Goal: Task Accomplishment & Management: Complete application form

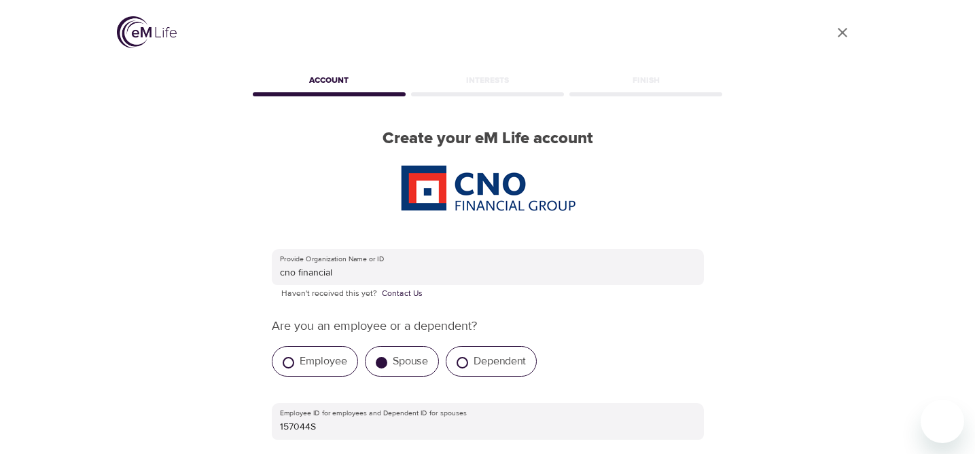
scroll to position [134, 0]
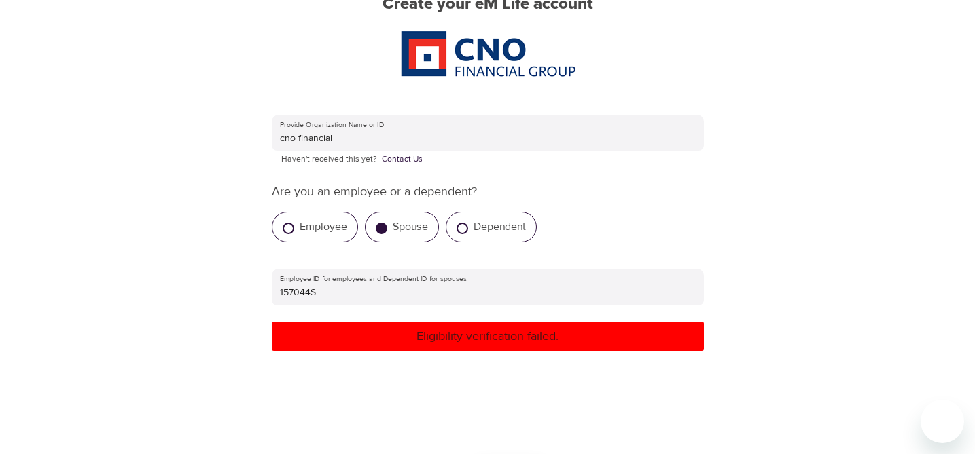
click at [786, 116] on div "User Profile Account Interests Finish Create your eM Life account Provide Organ…" at bounding box center [488, 93] width 774 height 454
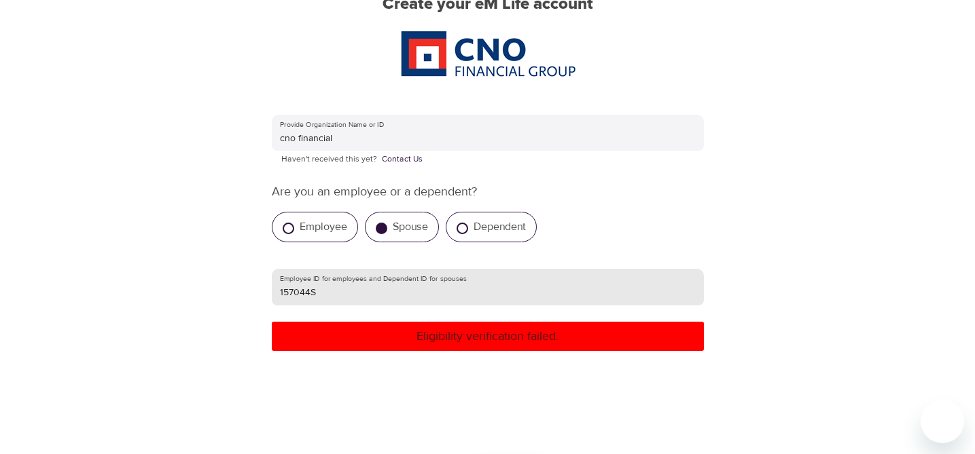
click at [529, 298] on input "157044S" at bounding box center [488, 287] width 432 height 37
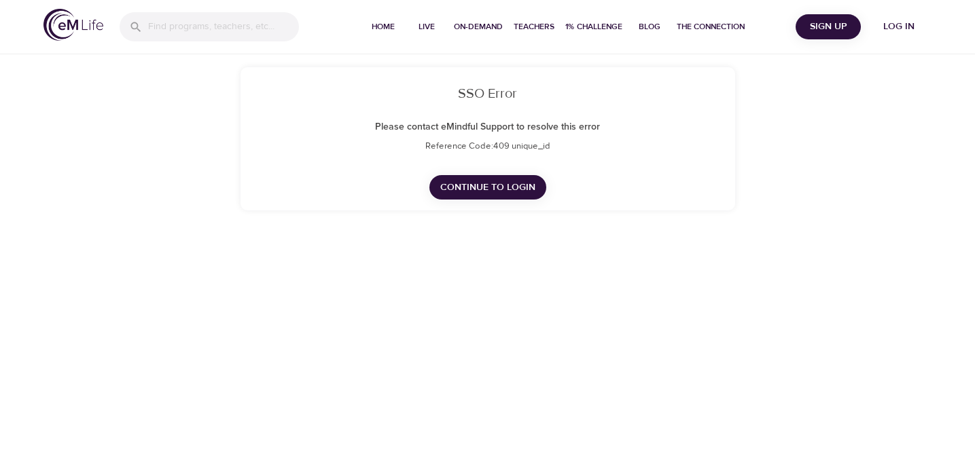
click at [514, 186] on span "Continue to Login" at bounding box center [487, 187] width 95 height 17
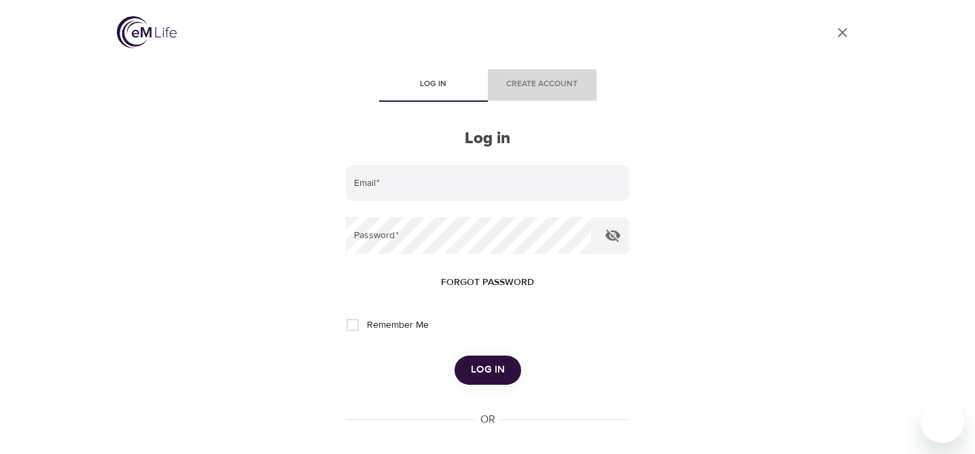
click at [561, 92] on span "Create account" at bounding box center [542, 84] width 92 height 14
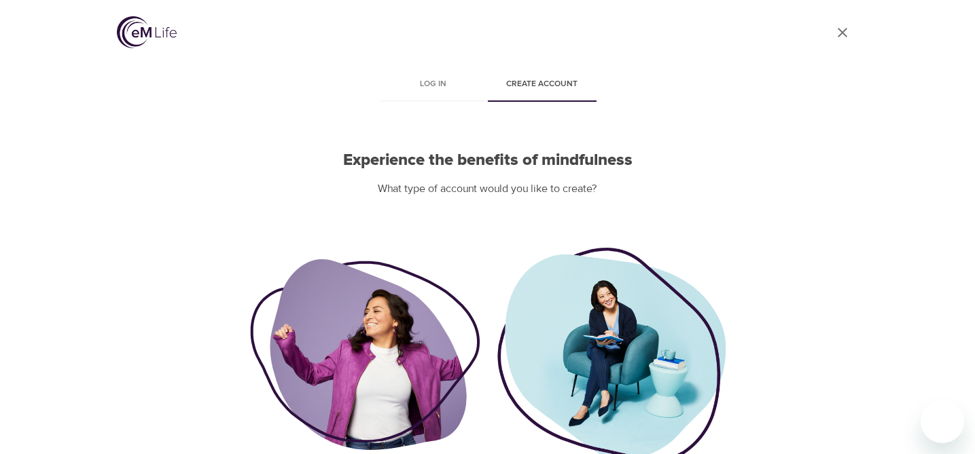
click at [596, 371] on div at bounding box center [611, 355] width 230 height 219
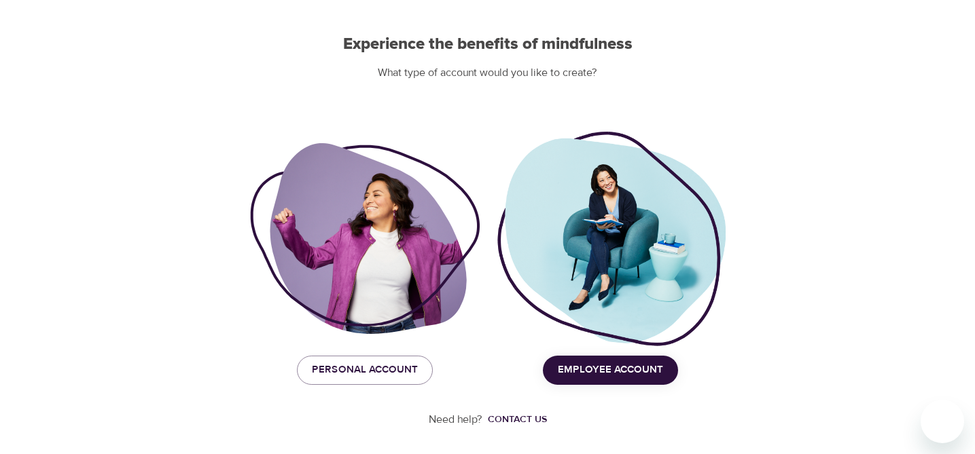
click at [596, 371] on span "Employee Account" at bounding box center [610, 370] width 105 height 18
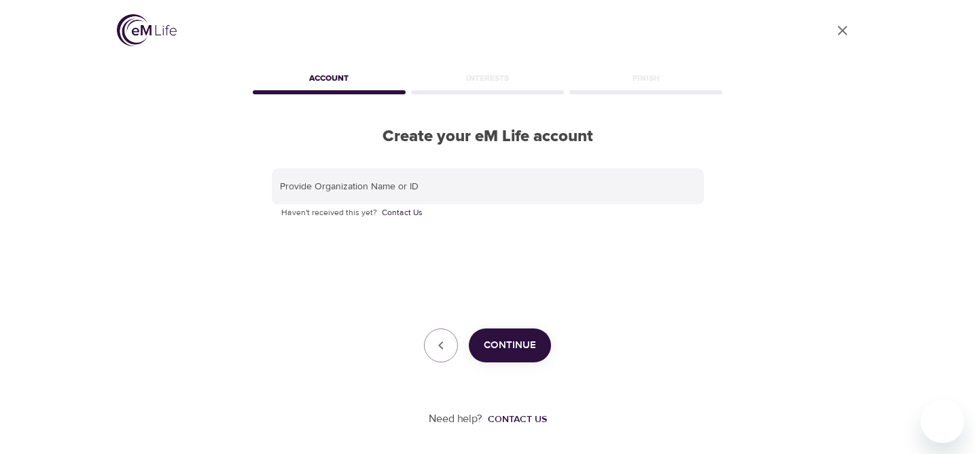
scroll to position [2, 0]
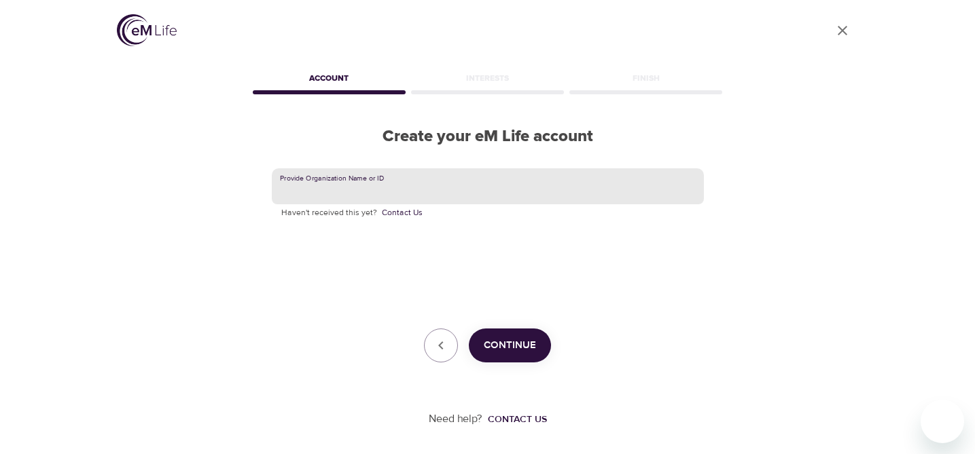
click at [501, 185] on input "text" at bounding box center [488, 186] width 432 height 37
type input "cno financial"
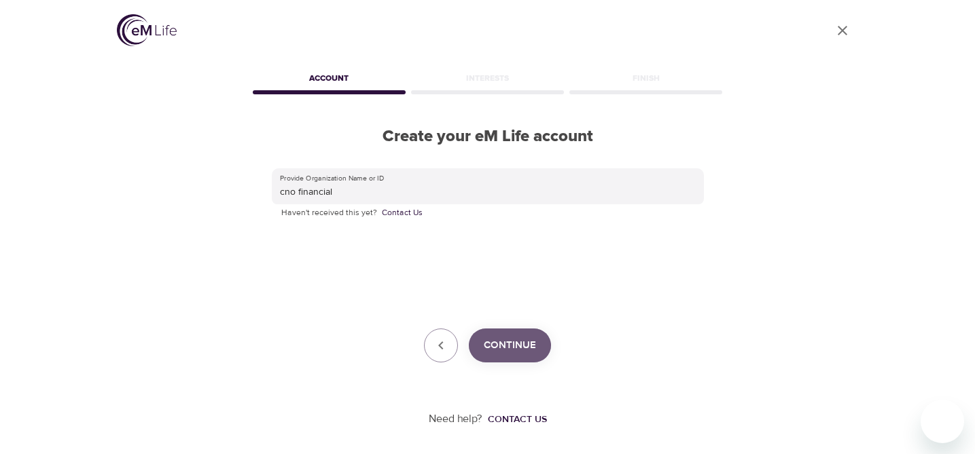
click at [512, 342] on span "Continue" at bounding box center [510, 346] width 52 height 18
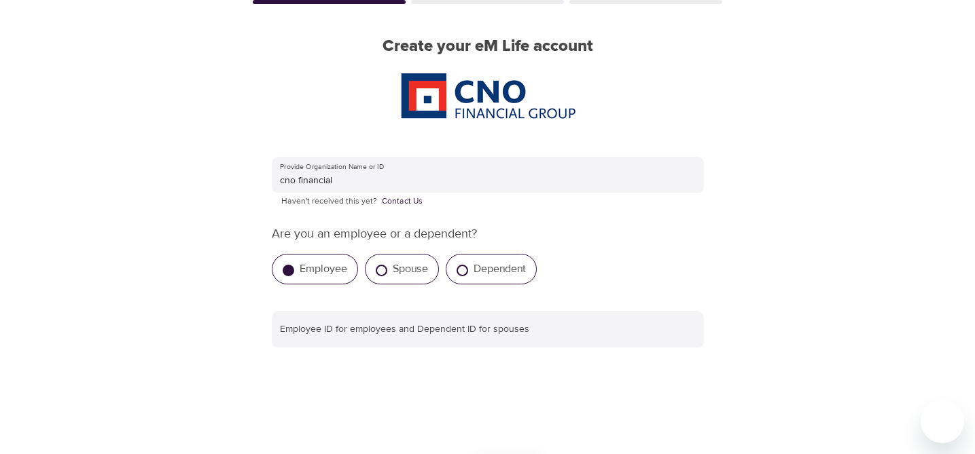
scroll to position [103, 0]
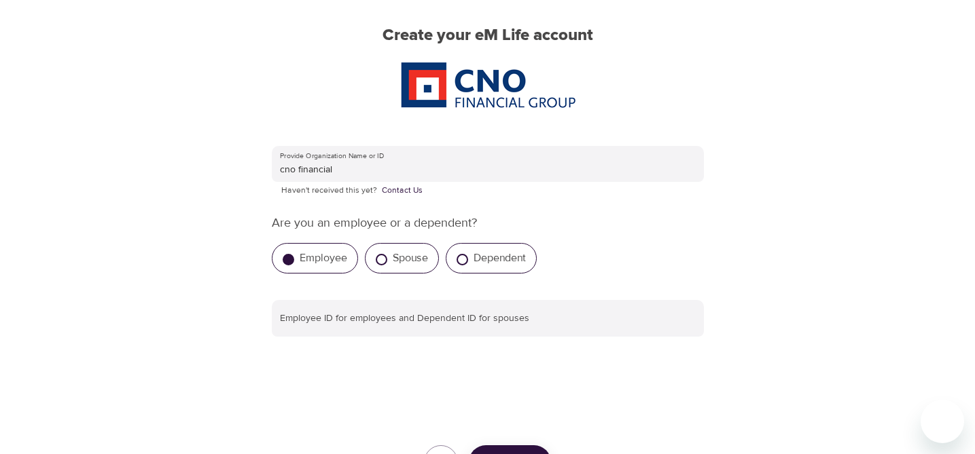
click at [416, 258] on label "Spouse" at bounding box center [410, 258] width 35 height 14
click at [387, 258] on input "Spouse" at bounding box center [382, 260] width 12 height 12
radio input "true"
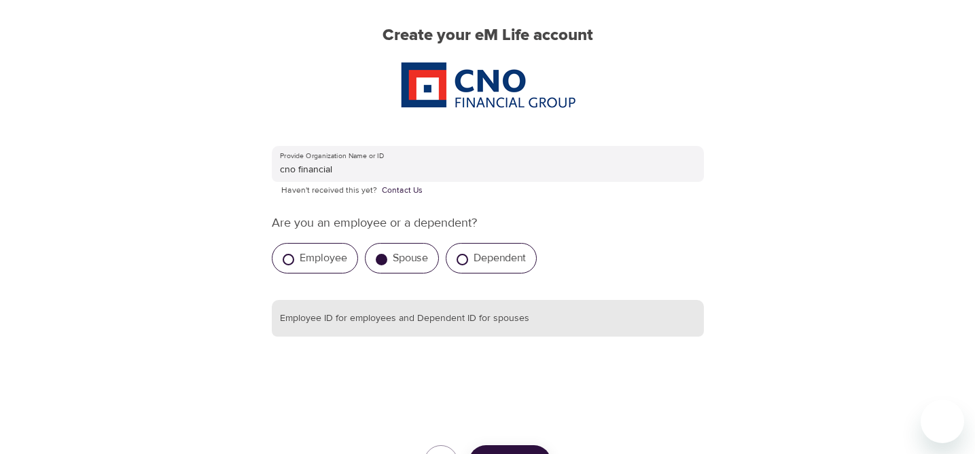
click at [427, 325] on input "text" at bounding box center [488, 318] width 432 height 37
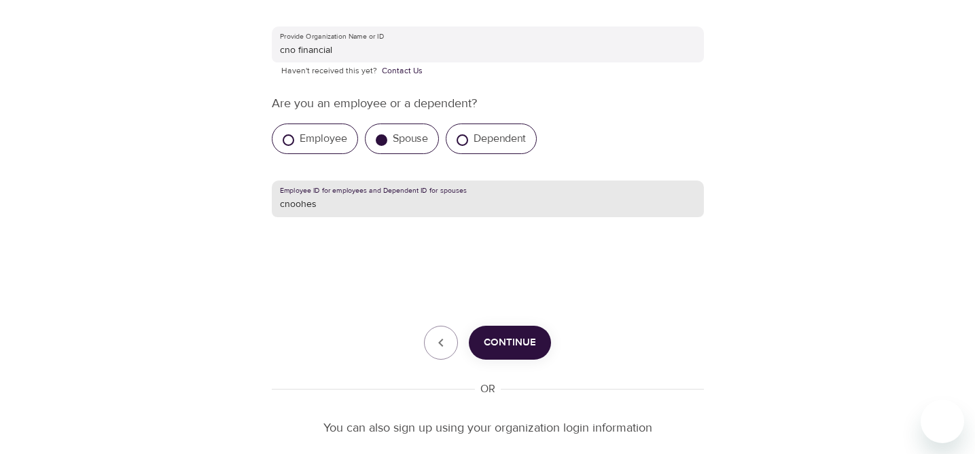
scroll to position [257, 0]
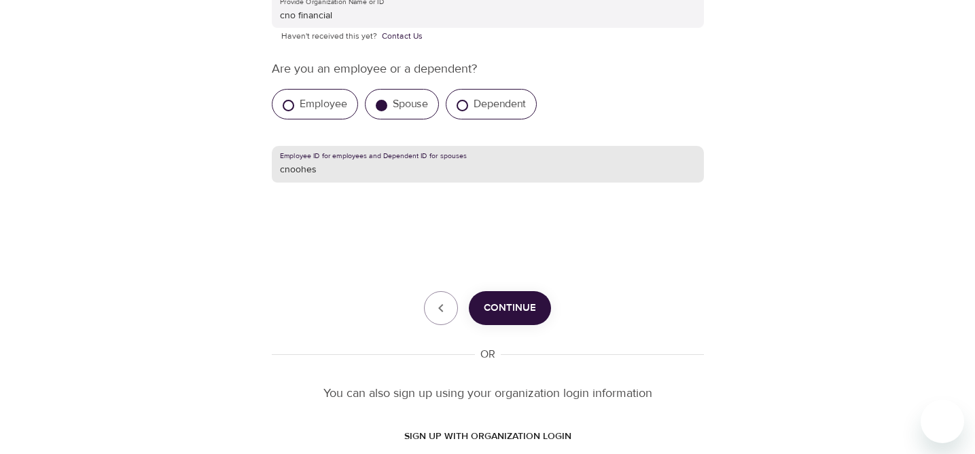
type input "cnoohes"
click at [515, 311] on span "Continue" at bounding box center [510, 309] width 52 height 18
